Goal: Check status

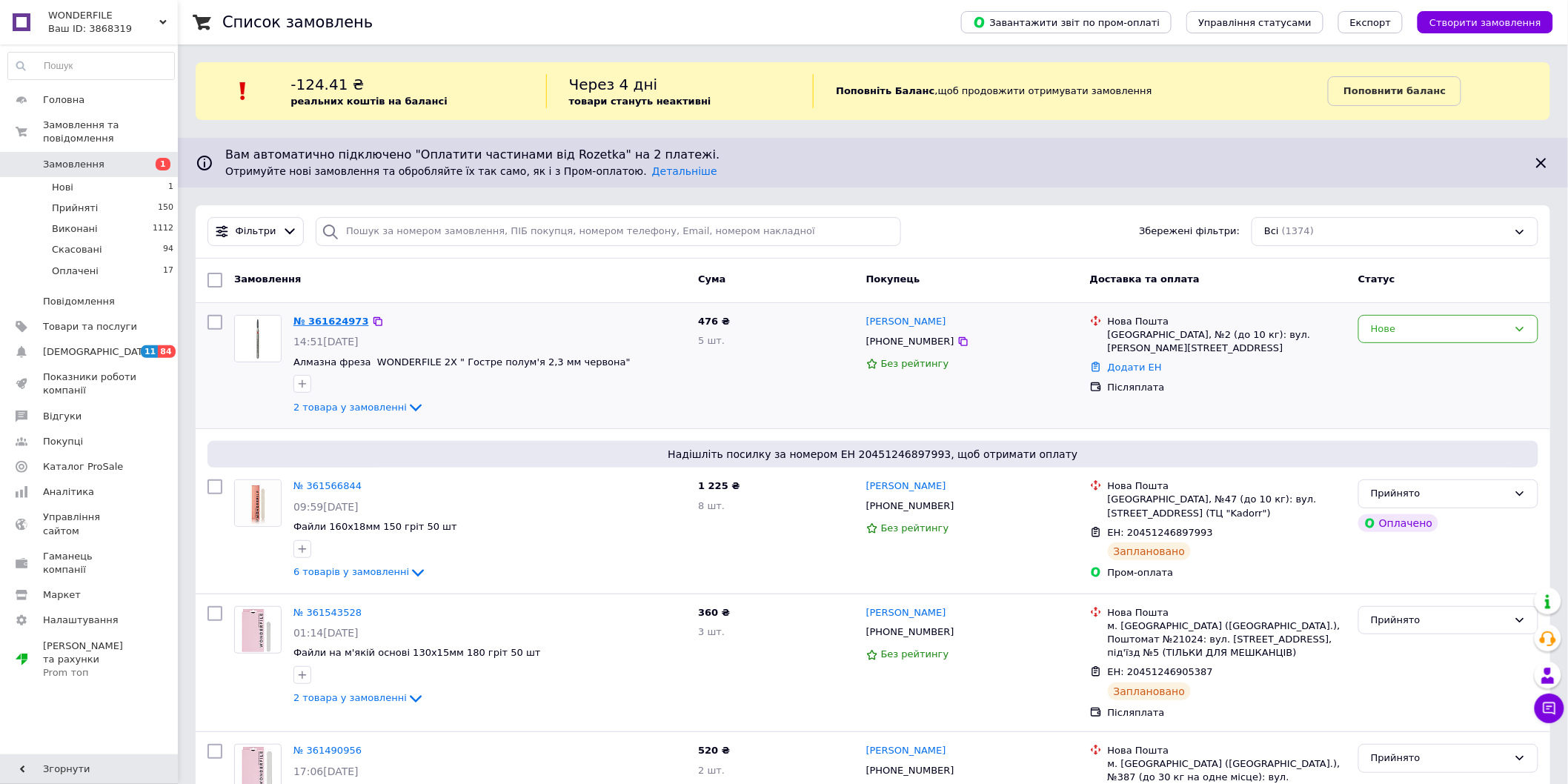
click at [303, 320] on link "№ 361624973" at bounding box center [331, 321] width 76 height 11
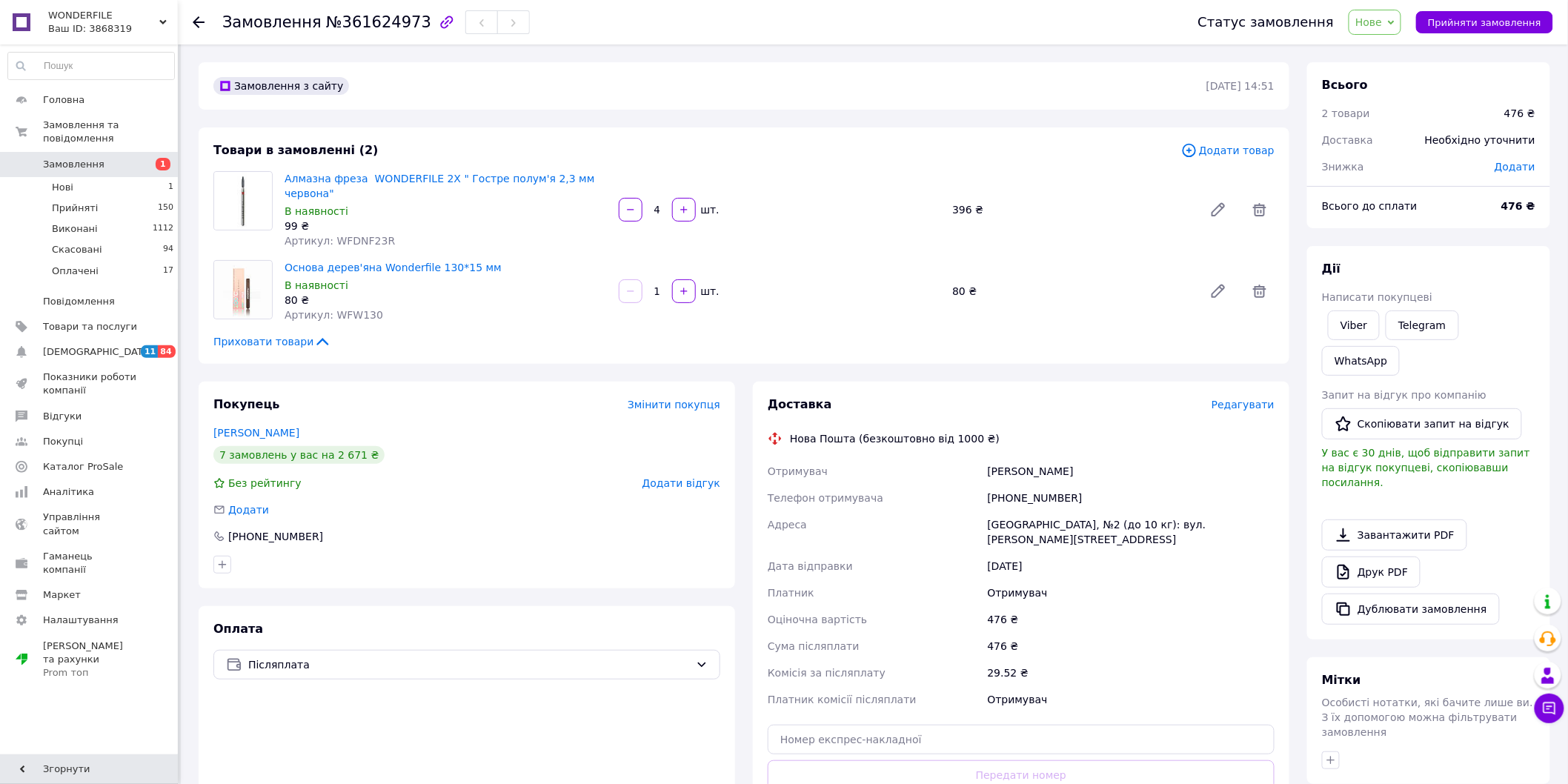
click at [210, 24] on div at bounding box center [208, 22] width 30 height 44
click at [203, 22] on use at bounding box center [199, 22] width 12 height 12
